Goal: Entertainment & Leisure: Consume media (video, audio)

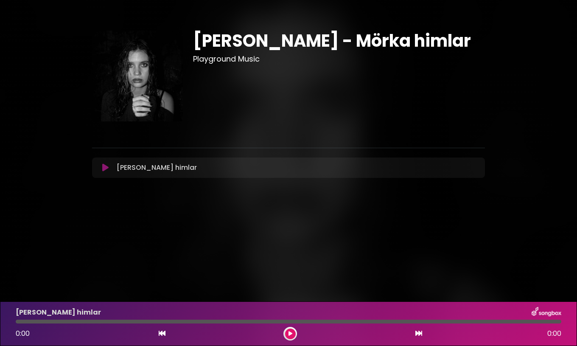
click at [102, 168] on icon at bounding box center [105, 167] width 6 height 8
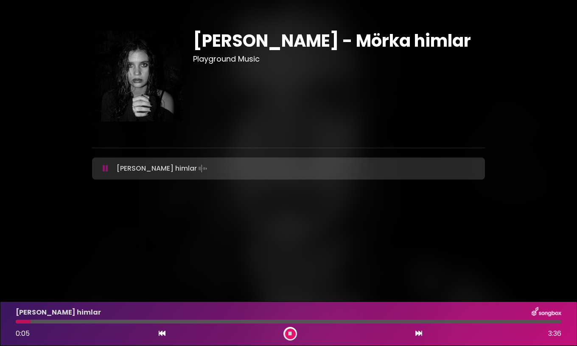
click at [111, 319] on div "[PERSON_NAME] himlar 0:05 3:36" at bounding box center [289, 324] width 556 height 34
click at [114, 323] on div at bounding box center [289, 322] width 546 height 4
click at [199, 323] on div at bounding box center [289, 322] width 546 height 4
click at [228, 321] on div at bounding box center [289, 322] width 546 height 4
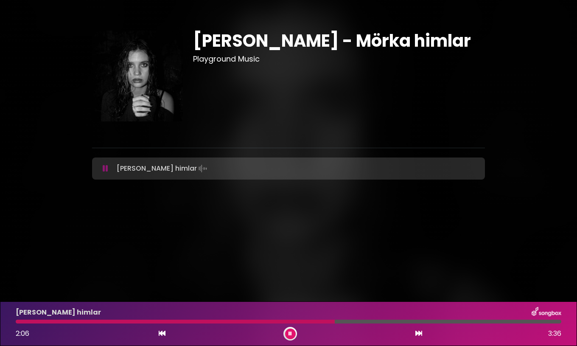
click at [414, 324] on div "[PERSON_NAME] himlar 2:06 3:36" at bounding box center [289, 324] width 556 height 34
click at [417, 322] on div at bounding box center [289, 322] width 546 height 4
click at [472, 321] on div at bounding box center [289, 322] width 546 height 4
click at [490, 322] on div at bounding box center [289, 322] width 546 height 4
click at [508, 323] on div at bounding box center [289, 322] width 546 height 4
